Goal: Information Seeking & Learning: Learn about a topic

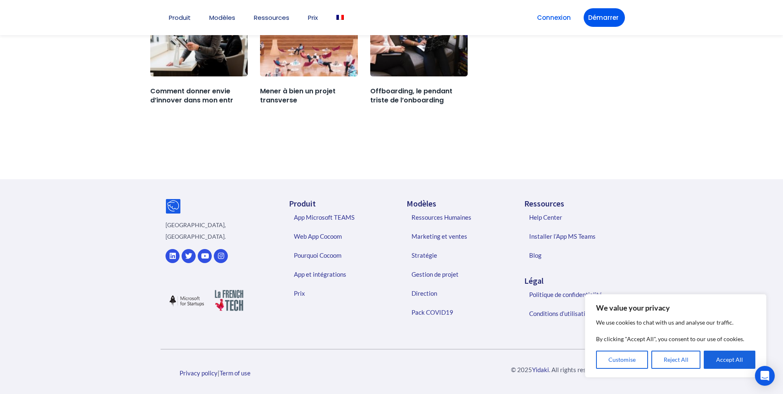
scroll to position [1340, 0]
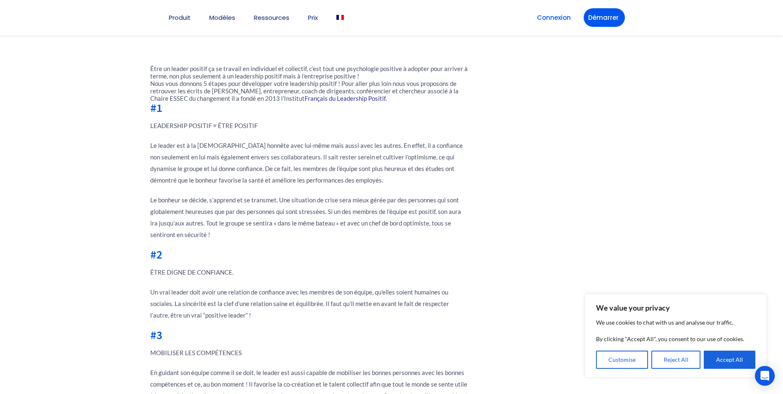
scroll to position [660, 0]
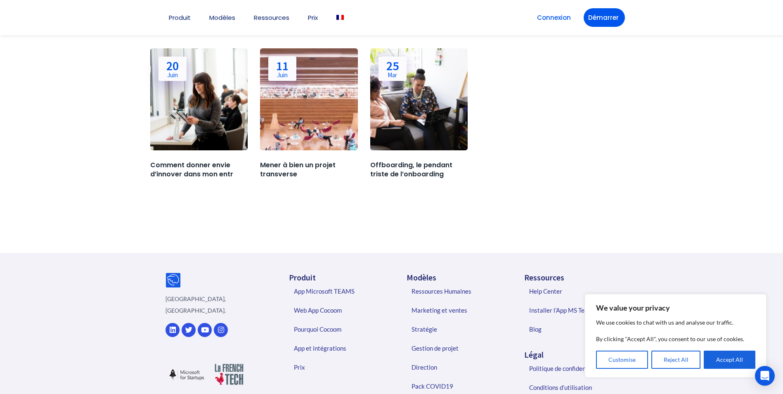
scroll to position [1381, 0]
